Goal: Task Accomplishment & Management: Use online tool/utility

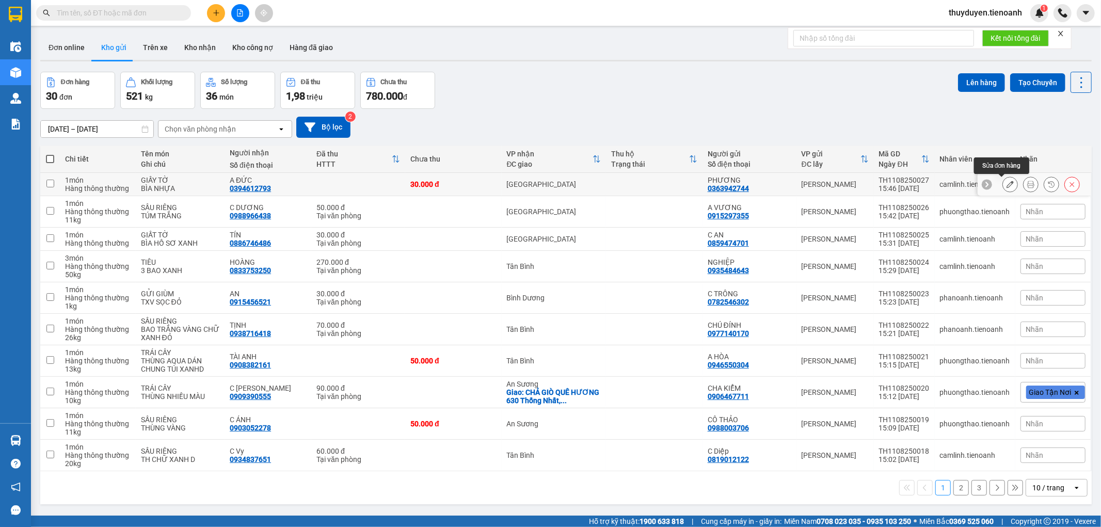
click at [1003, 184] on button at bounding box center [1010, 185] width 14 height 18
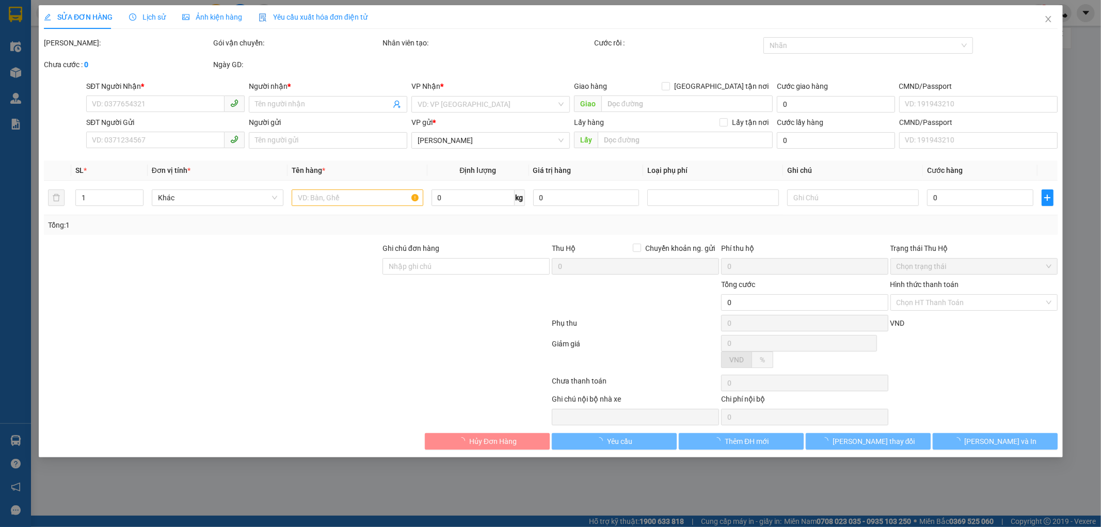
type input "0394612793"
type input "A ĐỨC"
type input "123456789"
type input "0363942744"
type input "PHƯƠNG"
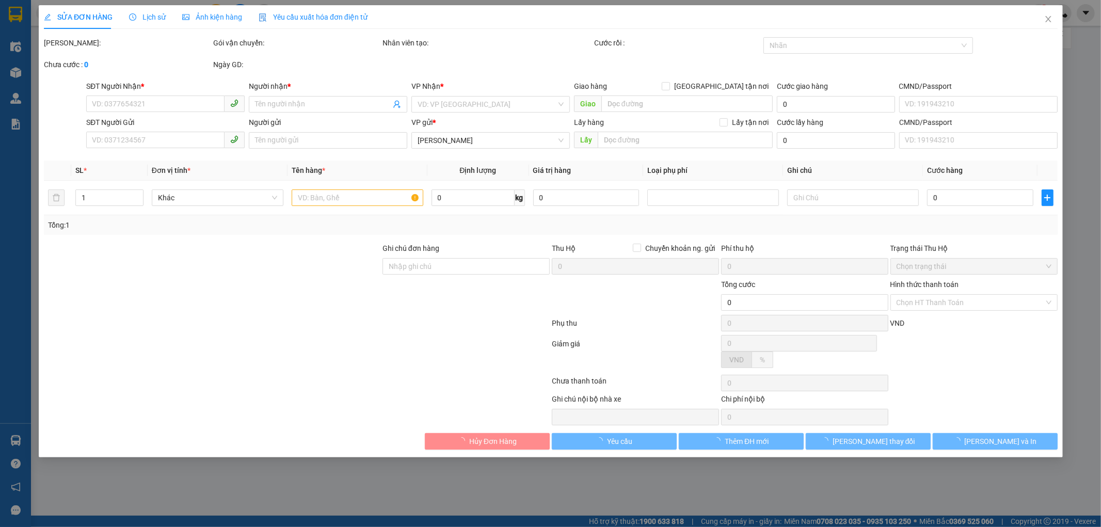
type input "30.000"
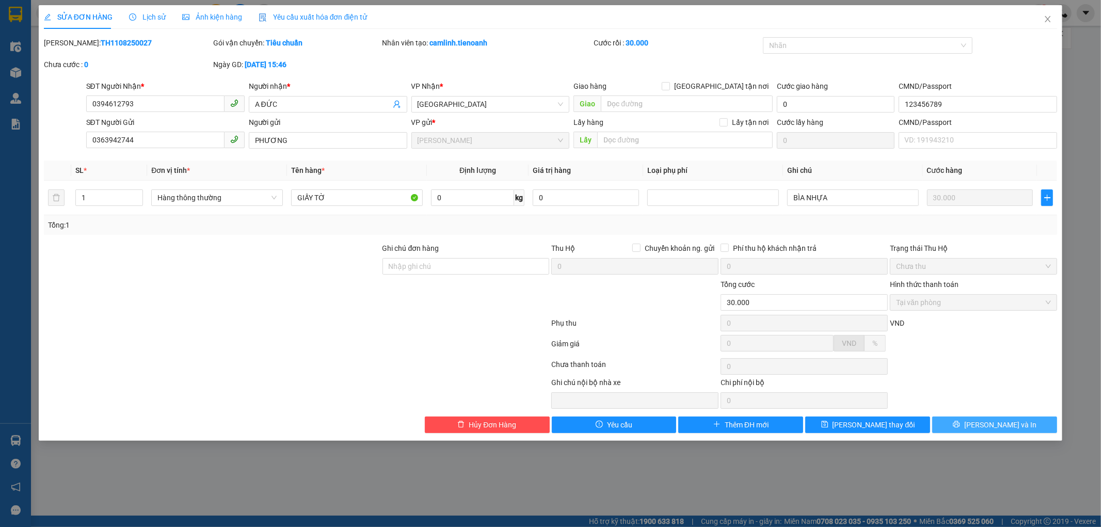
click at [988, 426] on span "[PERSON_NAME] và In" at bounding box center [1000, 424] width 72 height 11
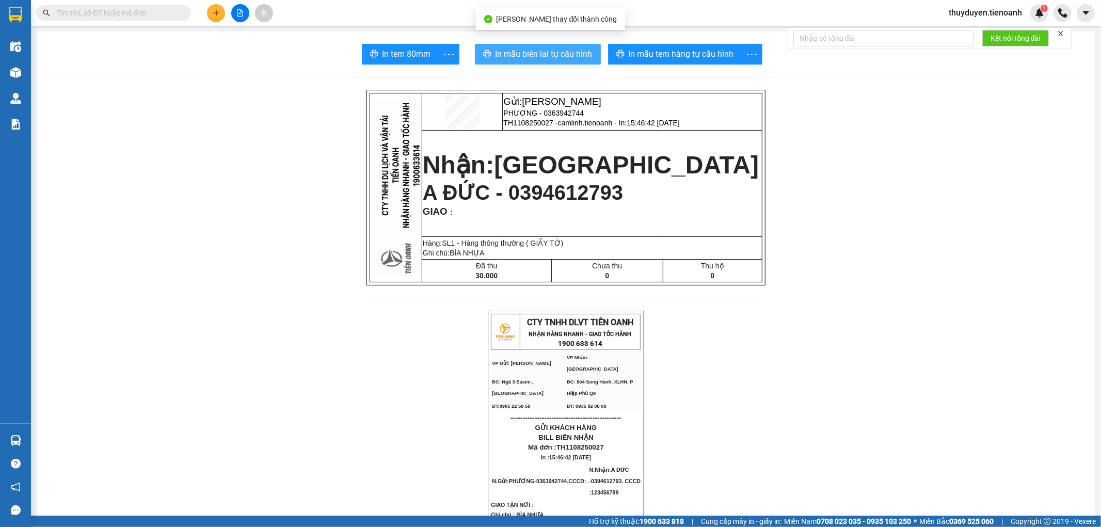
click at [583, 53] on span "In mẫu biên lai tự cấu hình" at bounding box center [544, 53] width 97 height 13
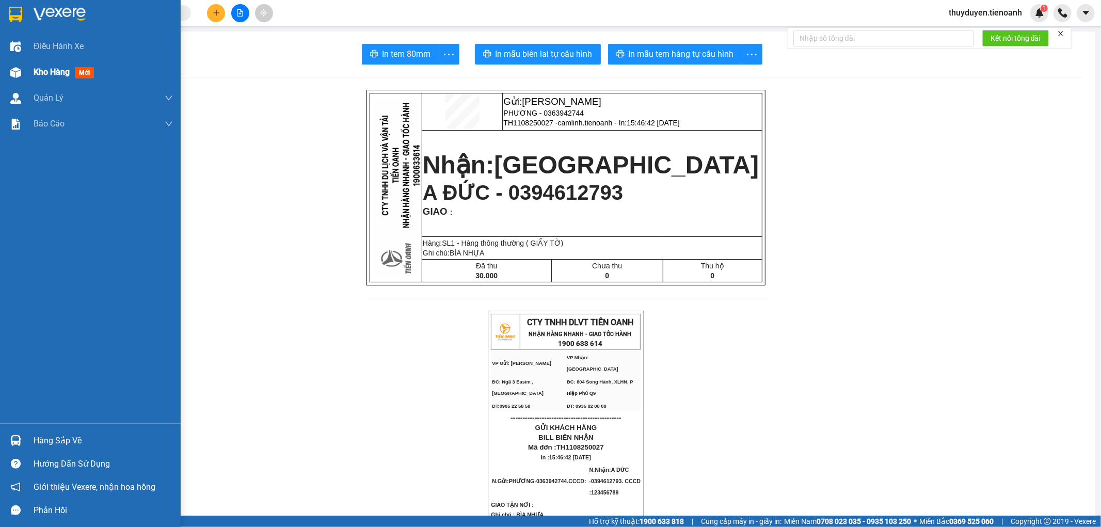
click at [23, 70] on div at bounding box center [16, 72] width 18 height 18
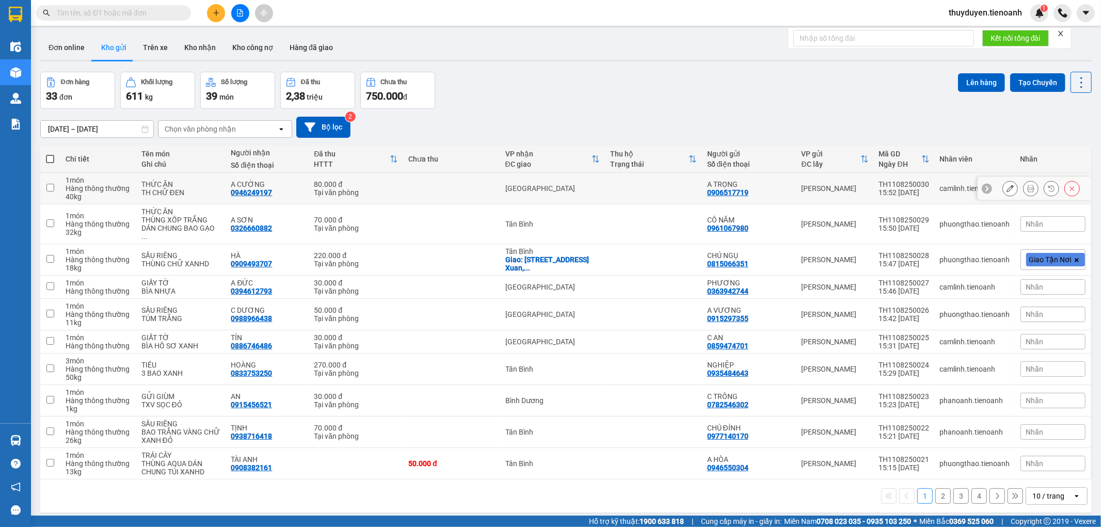
click at [1024, 183] on button at bounding box center [1031, 189] width 14 height 18
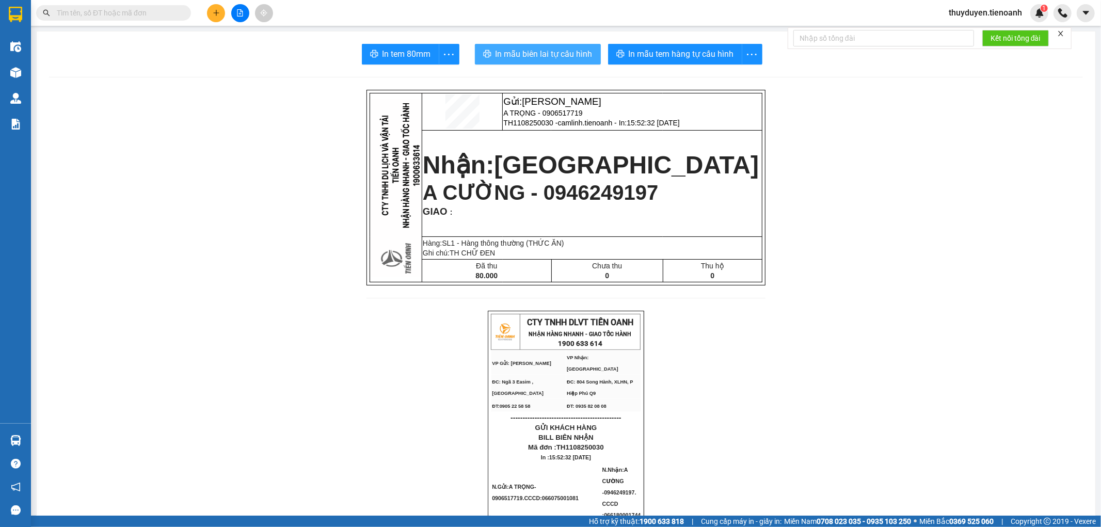
click at [556, 51] on span "In mẫu biên lai tự cấu hình" at bounding box center [544, 53] width 97 height 13
